Goal: Contribute content

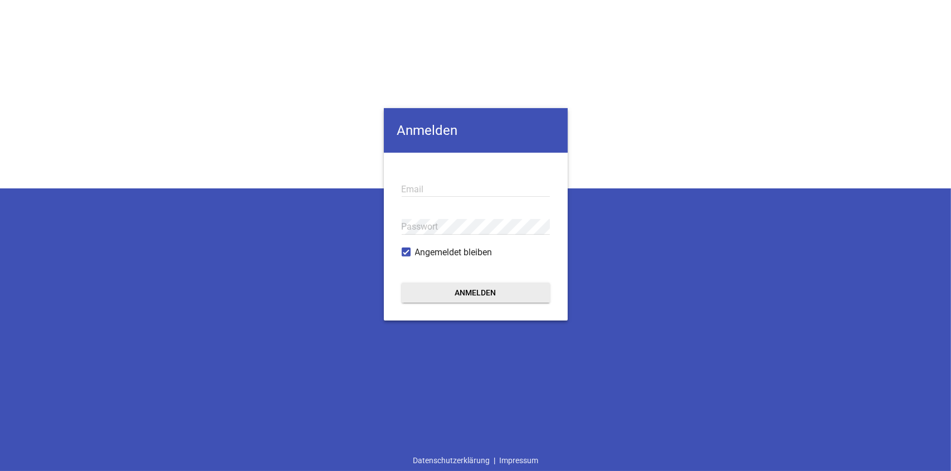
type input "[EMAIL_ADDRESS][DOMAIN_NAME]"
click at [469, 291] on button "Anmelden" at bounding box center [476, 293] width 148 height 20
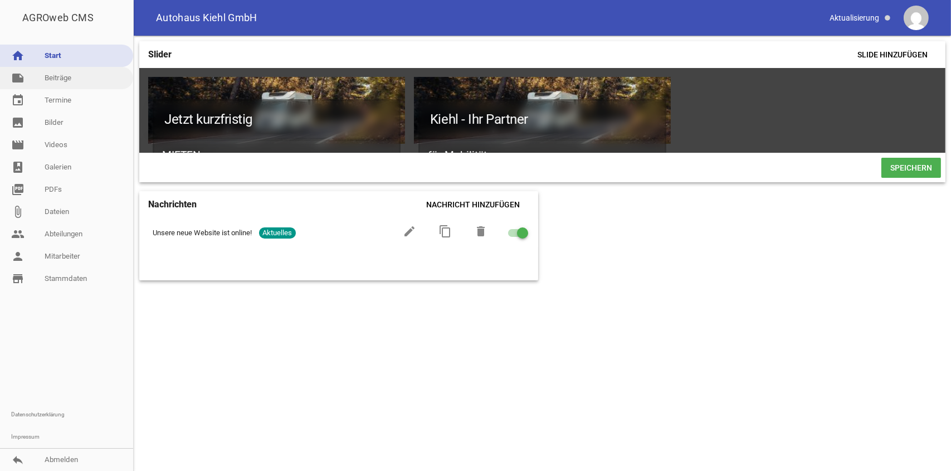
click at [90, 82] on link "note Beiträge" at bounding box center [66, 78] width 133 height 22
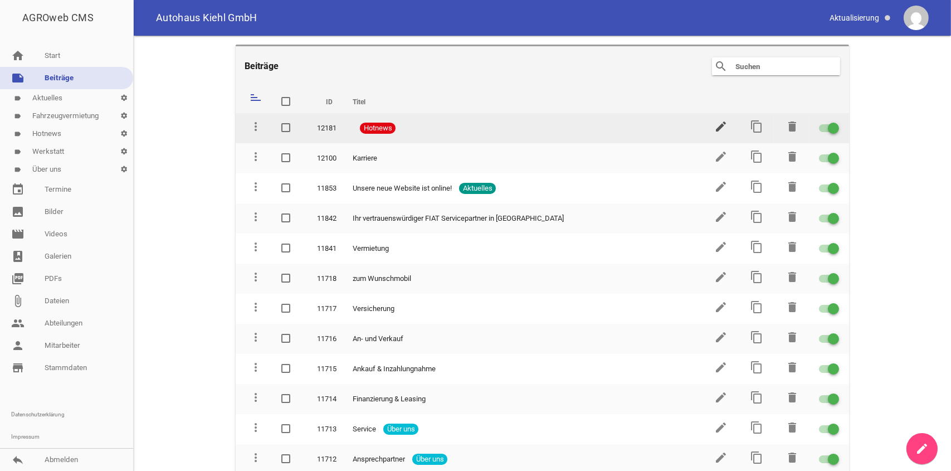
click at [716, 129] on icon "edit" at bounding box center [720, 126] width 13 height 13
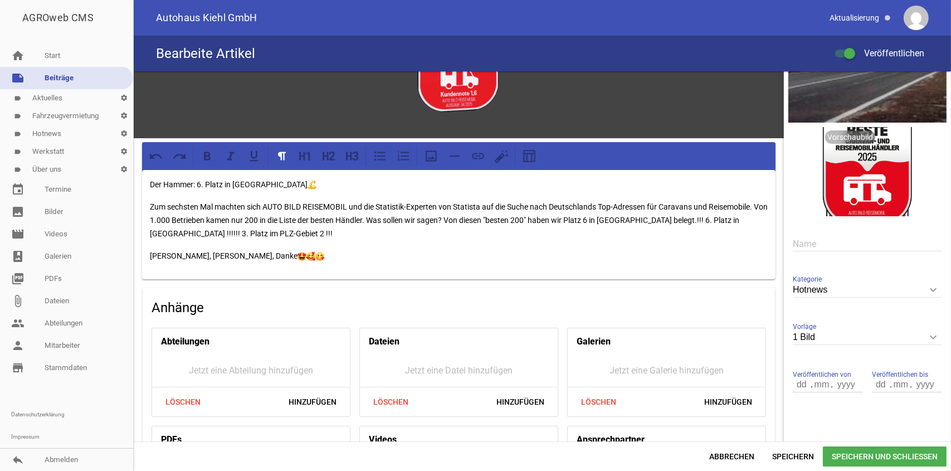
scroll to position [56, 0]
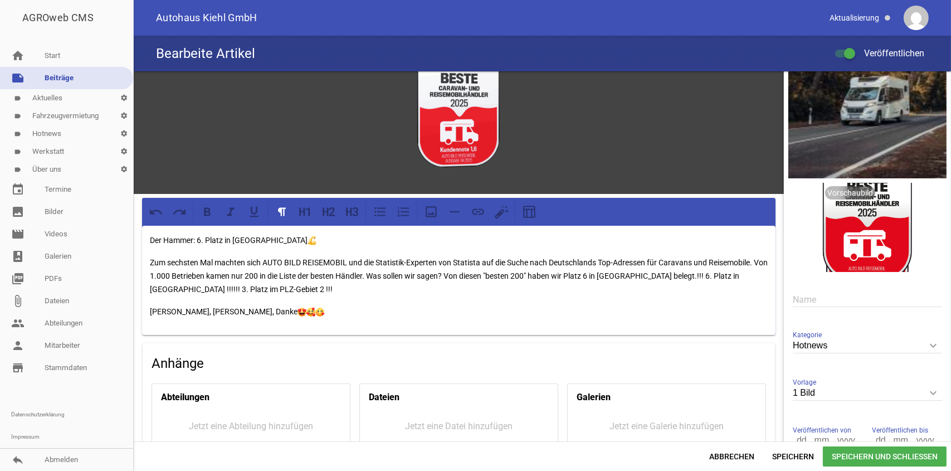
click at [150, 235] on p "Der Hammer: 6. Platz in [GEOGRAPHIC_DATA]" at bounding box center [459, 240] width 618 height 13
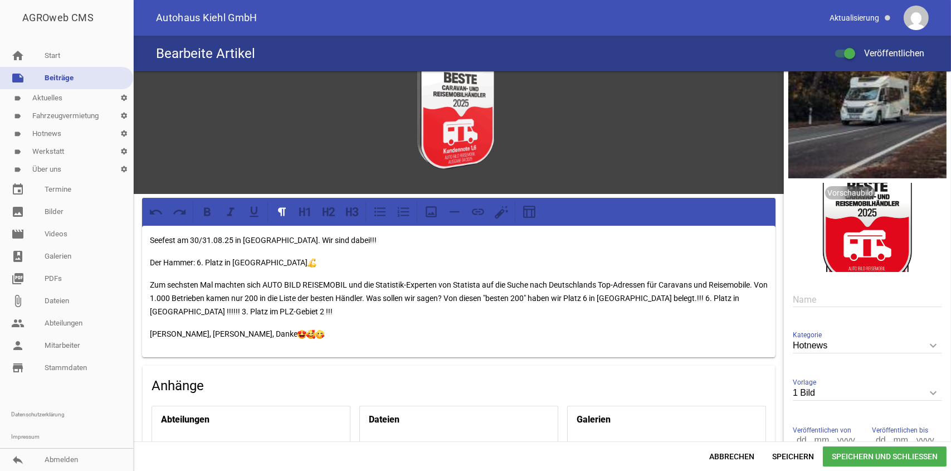
click at [840, 460] on span "Speichern und Schließen" at bounding box center [885, 456] width 124 height 20
